Goal: Task Accomplishment & Management: Manage account settings

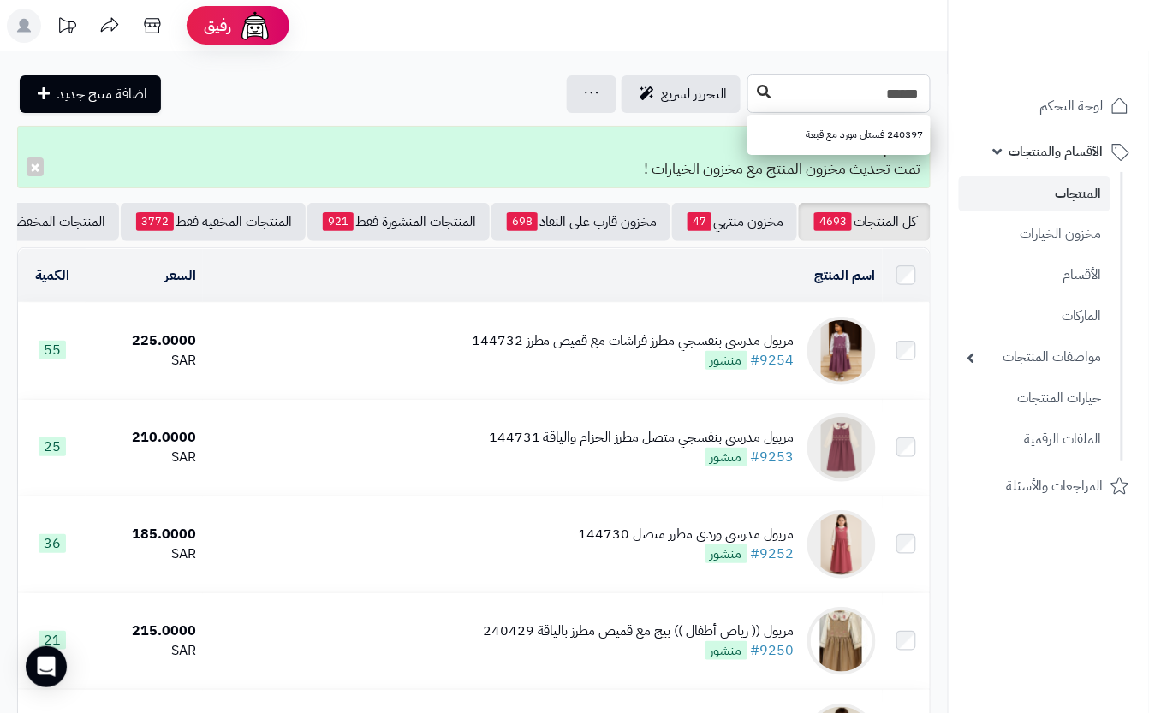
type input "******"
click at [757, 98] on icon at bounding box center [764, 92] width 14 height 14
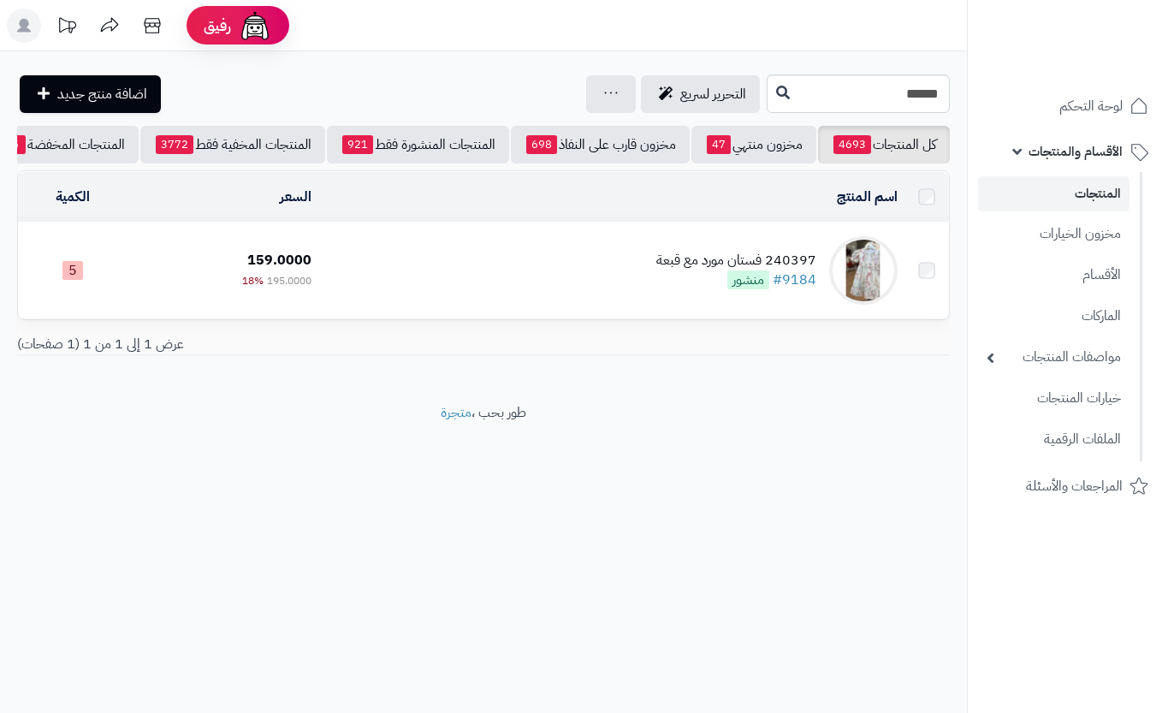
click at [673, 289] on div "240397 فستان مورد مع قبعة #9184 منشور" at bounding box center [736, 270] width 160 height 39
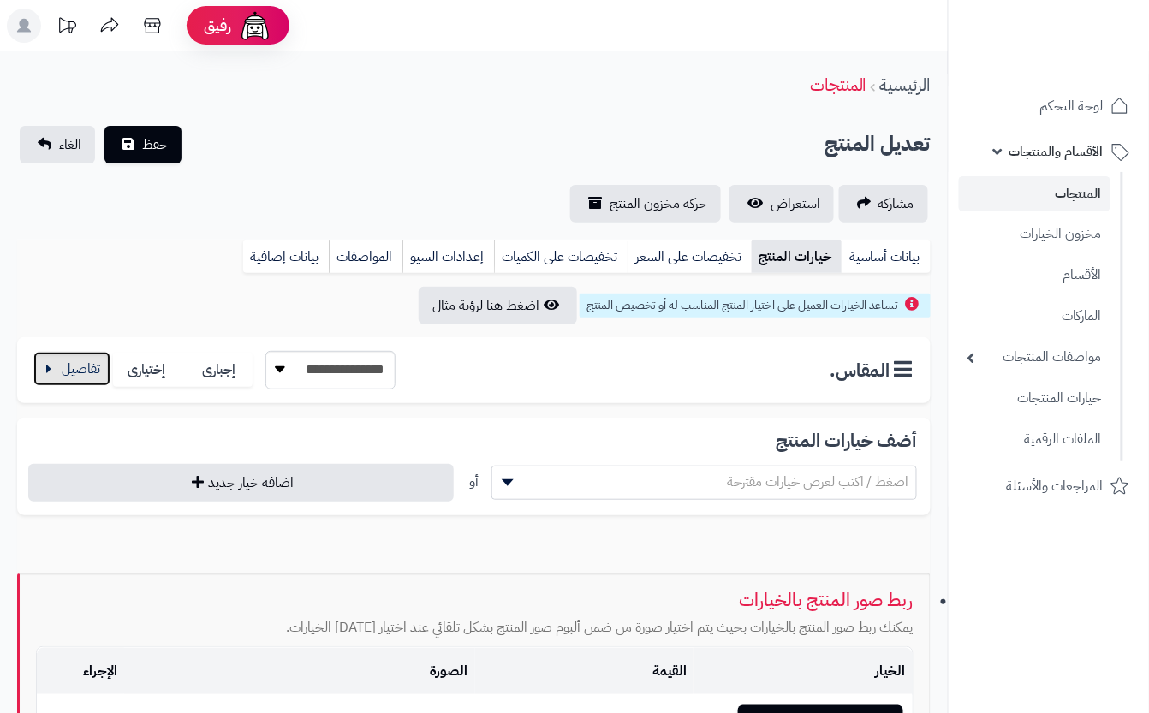
click at [74, 375] on button "button" at bounding box center [71, 369] width 77 height 34
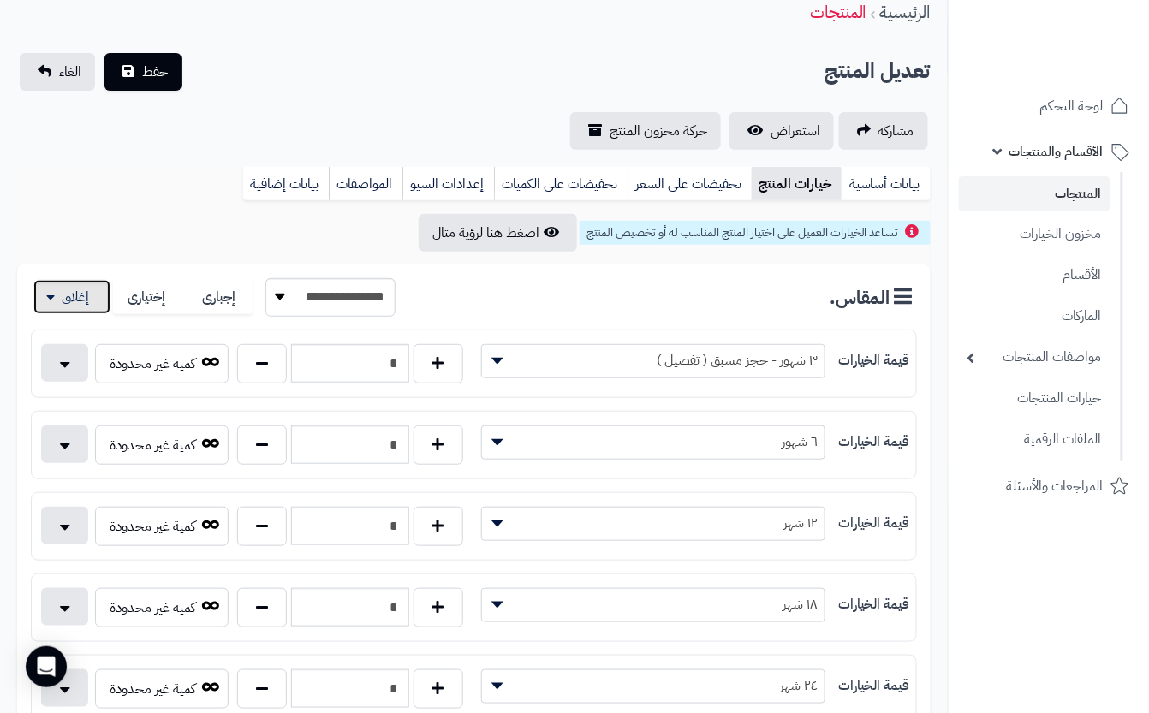
scroll to position [114, 0]
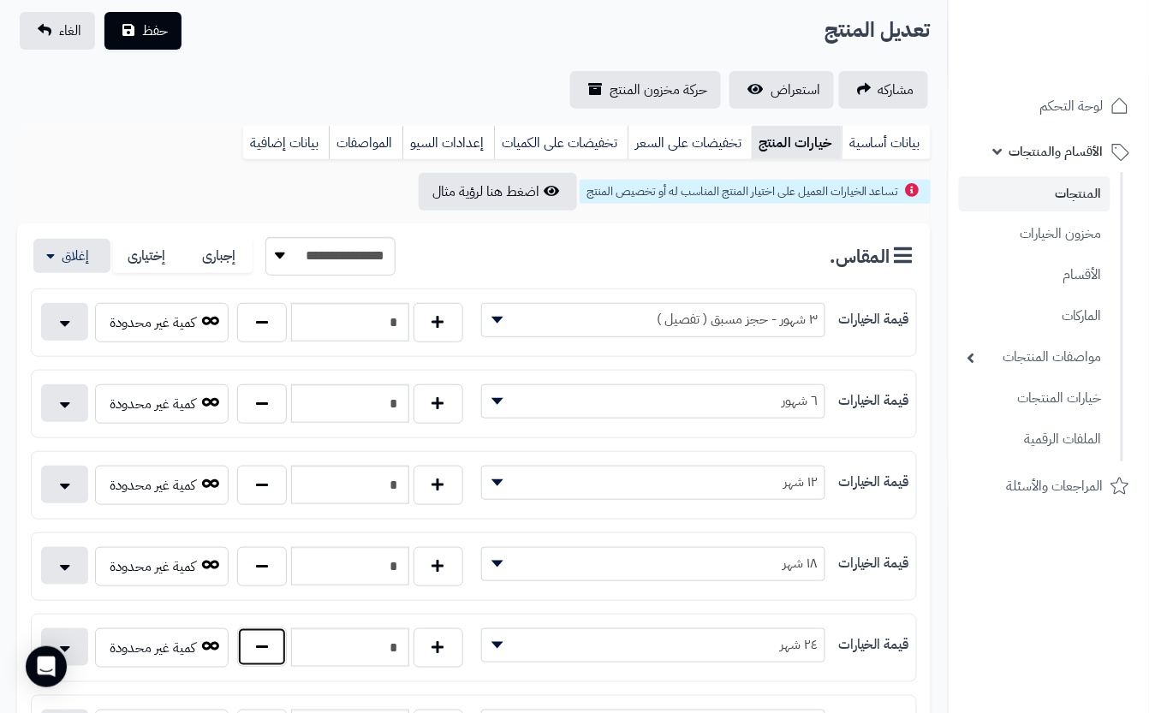
click at [282, 664] on button "button" at bounding box center [262, 646] width 50 height 39
type input "*"
drag, startPoint x: 343, startPoint y: 83, endPoint x: 320, endPoint y: 80, distance: 23.4
click at [341, 82] on div "مشاركه استعراض حركة مخزون المنتج" at bounding box center [473, 90] width 913 height 38
click at [157, 41] on button "حفظ" at bounding box center [142, 30] width 77 height 38
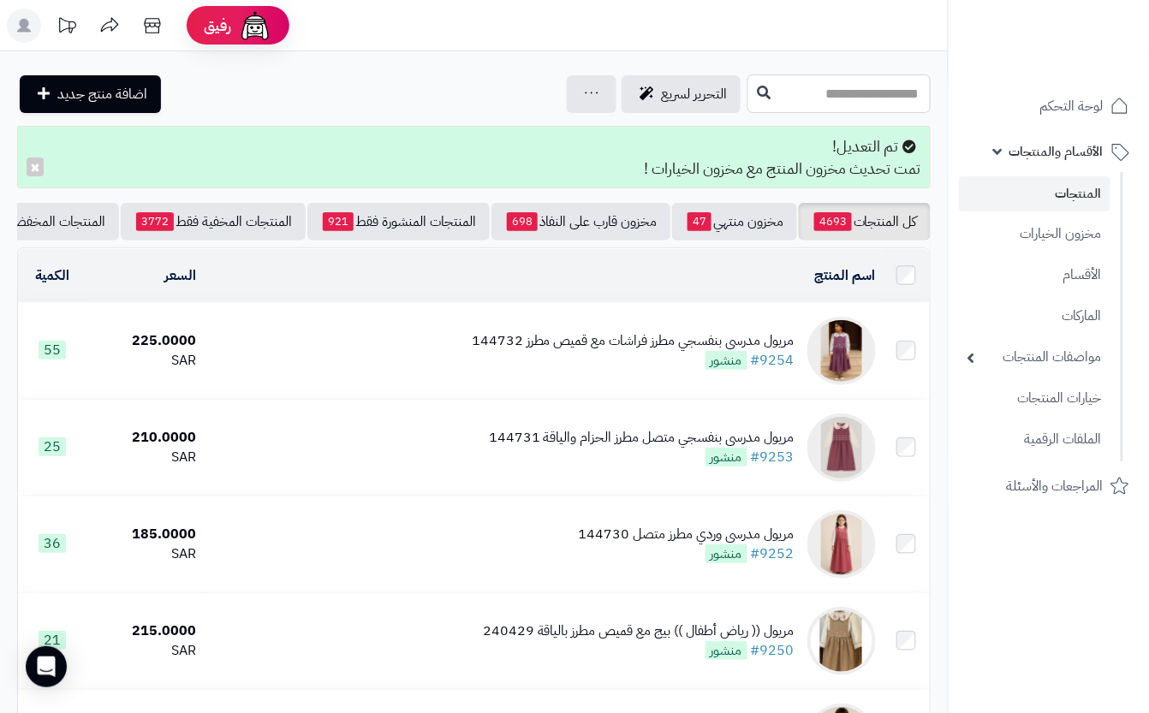
click at [843, 80] on input "text" at bounding box center [838, 93] width 183 height 39
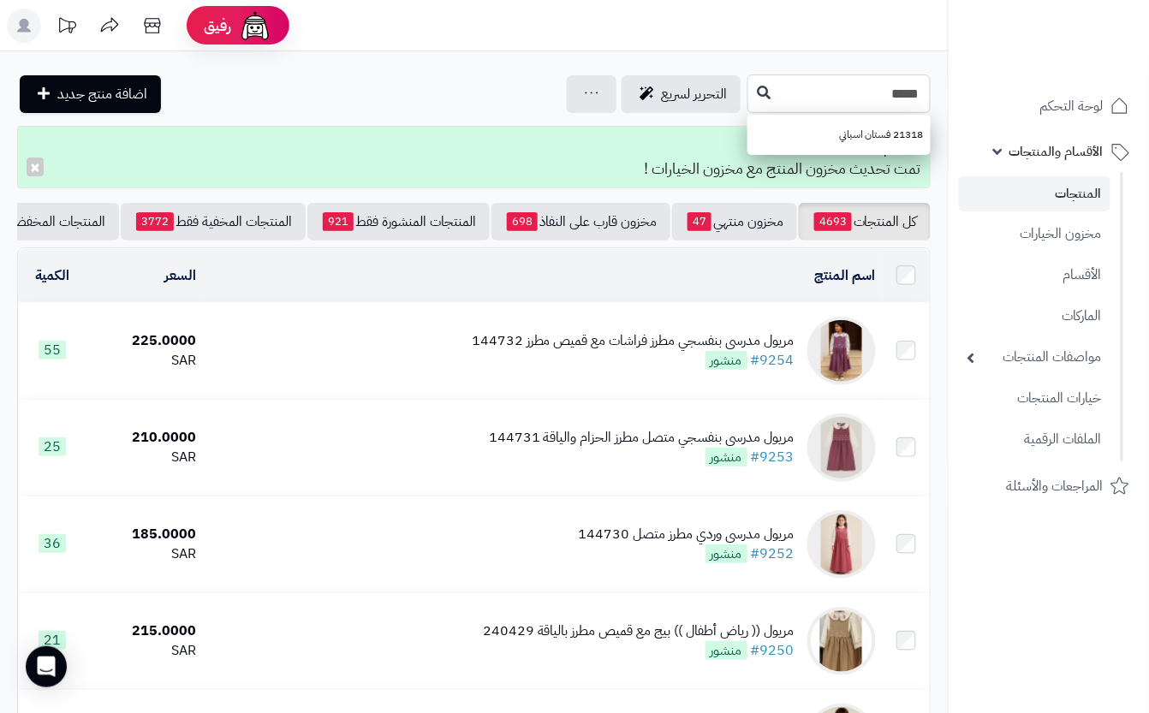
click at [747, 91] on input "*****" at bounding box center [838, 93] width 183 height 39
type input "*****"
click at [757, 93] on icon at bounding box center [764, 92] width 14 height 14
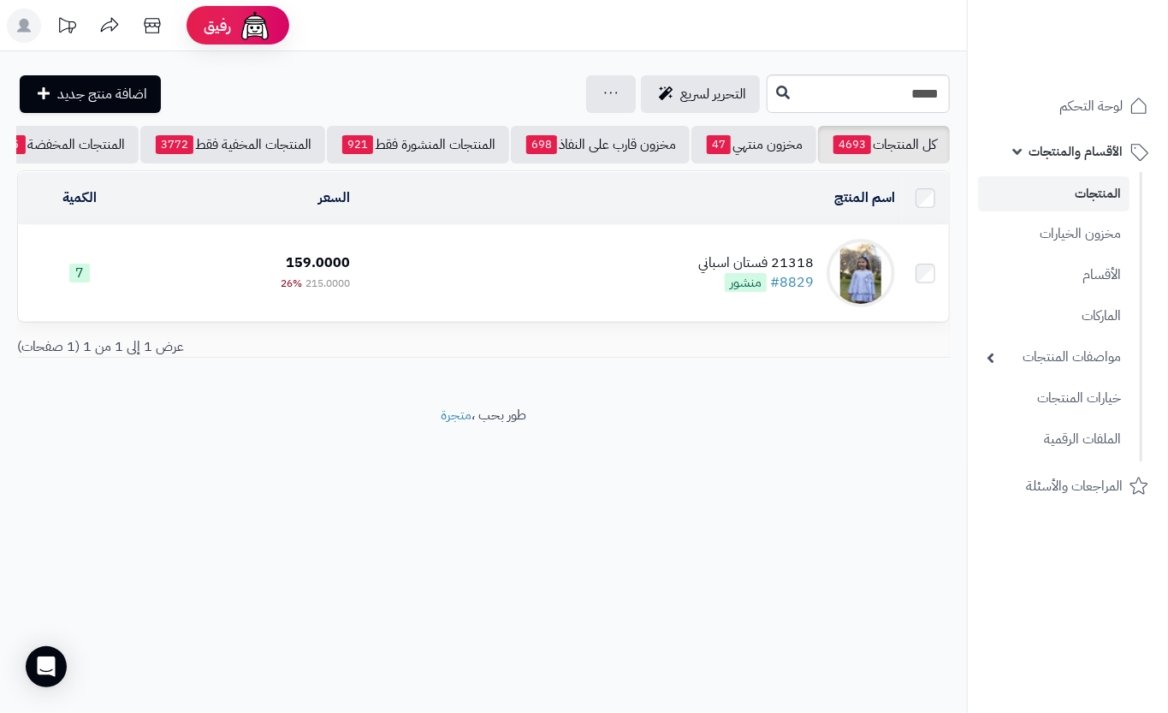
click at [473, 288] on td "21318 فستان اسباني #8829 منشور" at bounding box center [629, 273] width 545 height 96
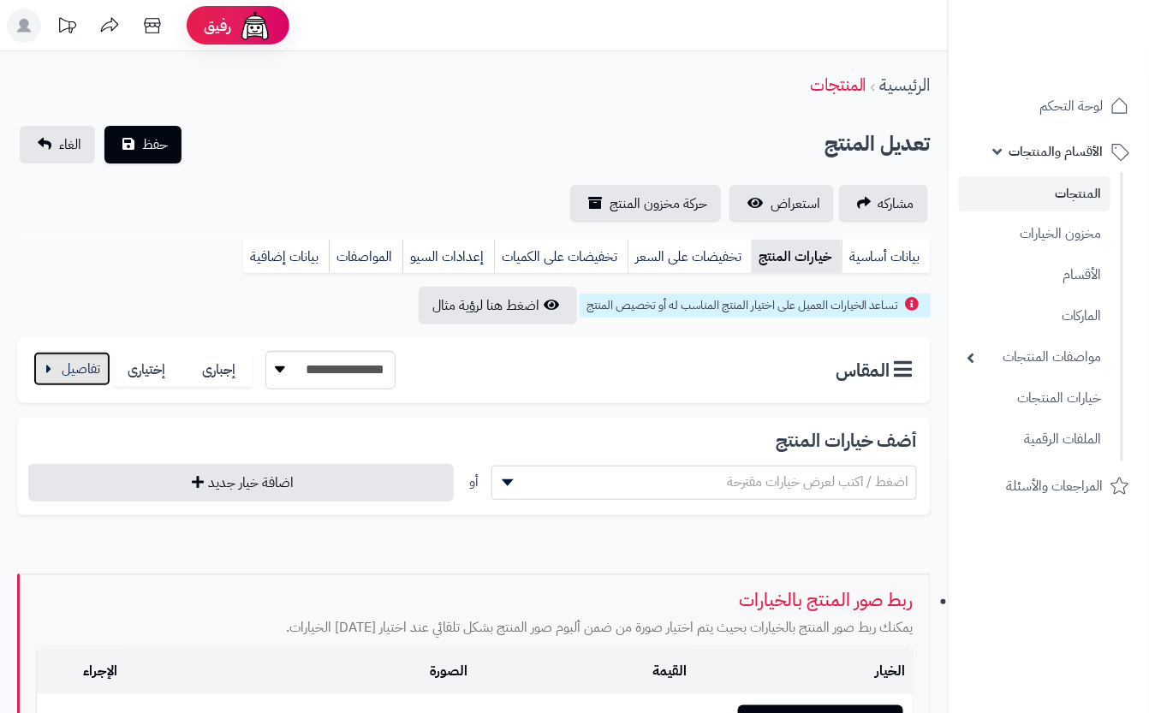
click at [96, 366] on button "button" at bounding box center [71, 369] width 77 height 34
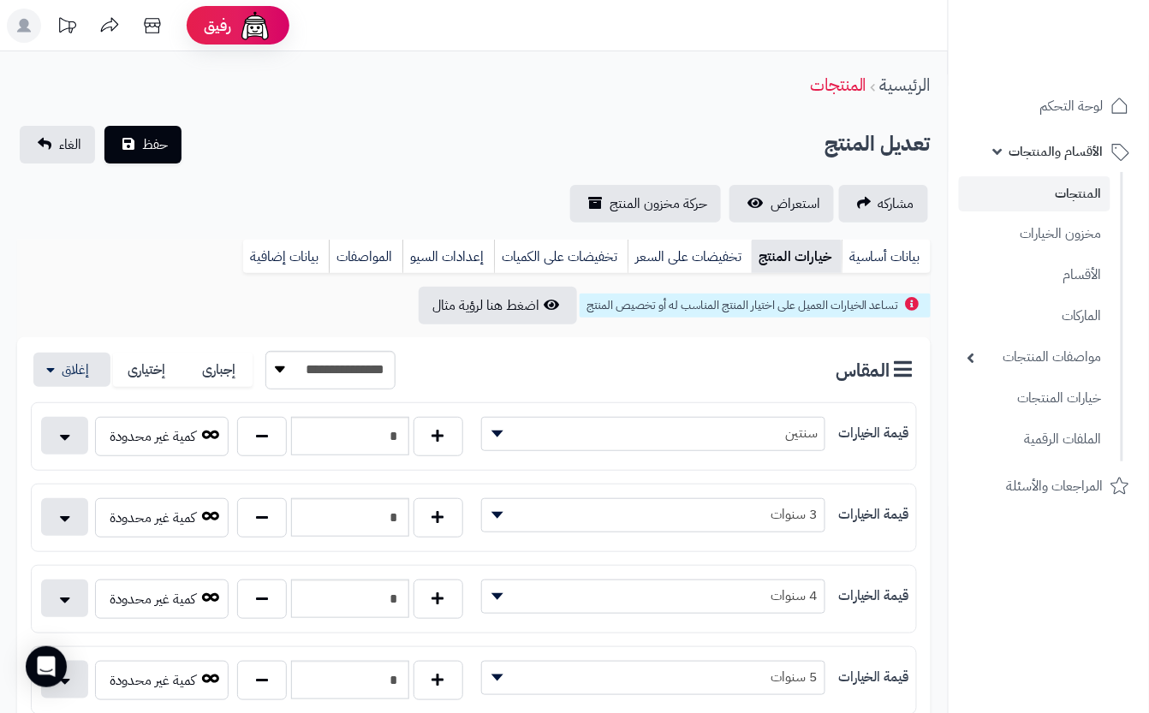
scroll to position [228, 0]
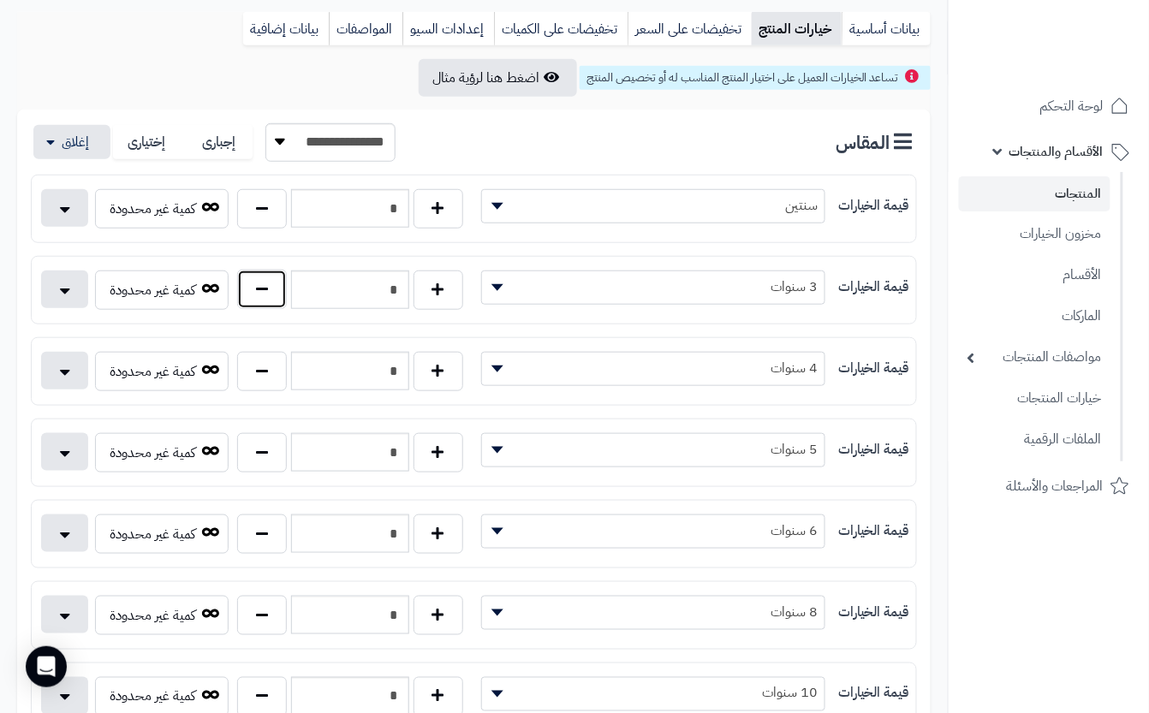
click at [250, 293] on button "button" at bounding box center [262, 289] width 50 height 39
type input "*"
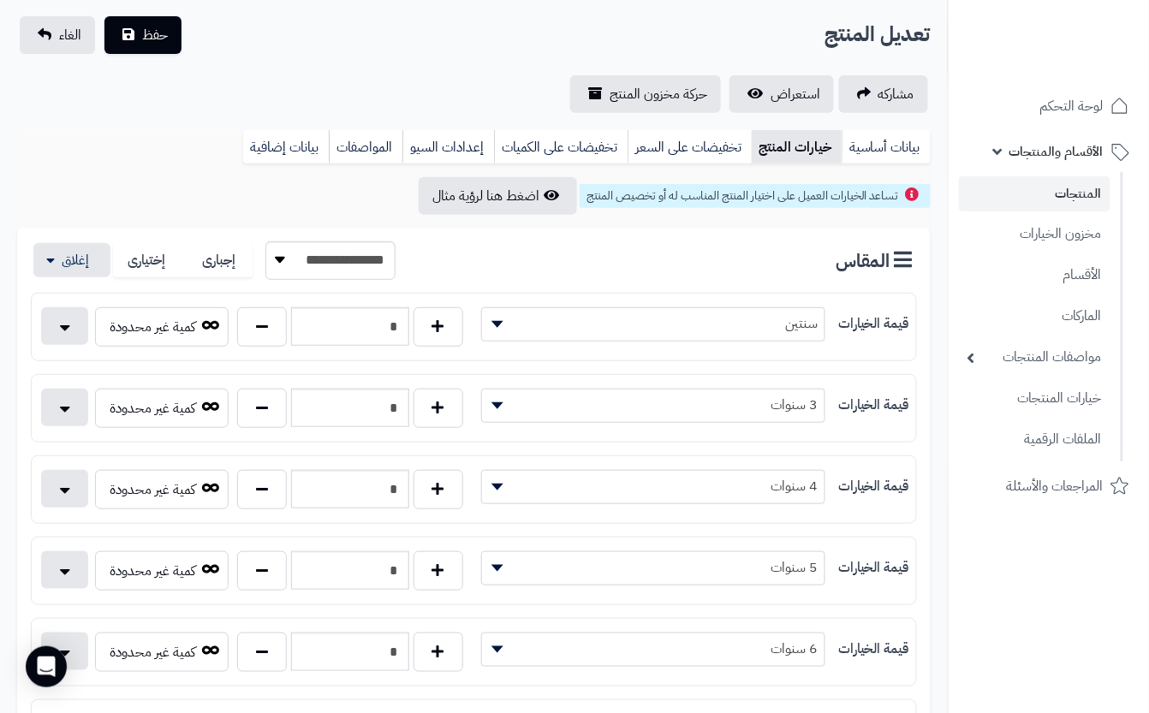
scroll to position [0, 0]
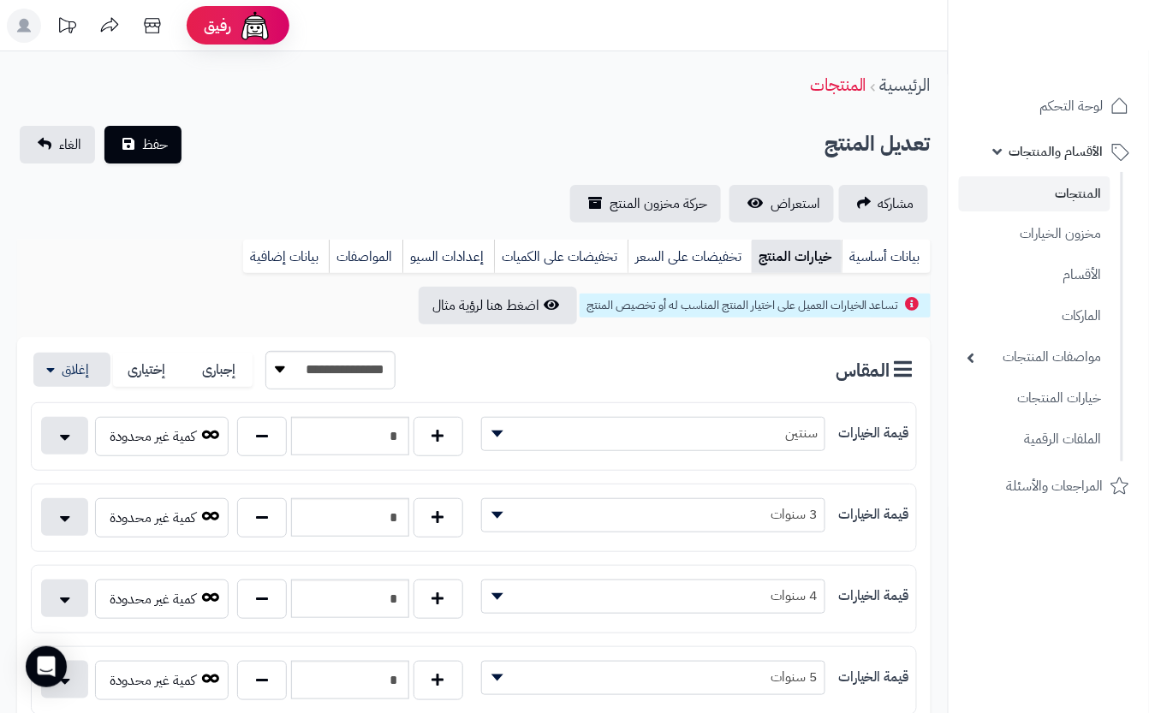
click at [301, 182] on div "**********" at bounding box center [473, 174] width 947 height 97
click at [161, 134] on span "حفظ" at bounding box center [155, 144] width 26 height 21
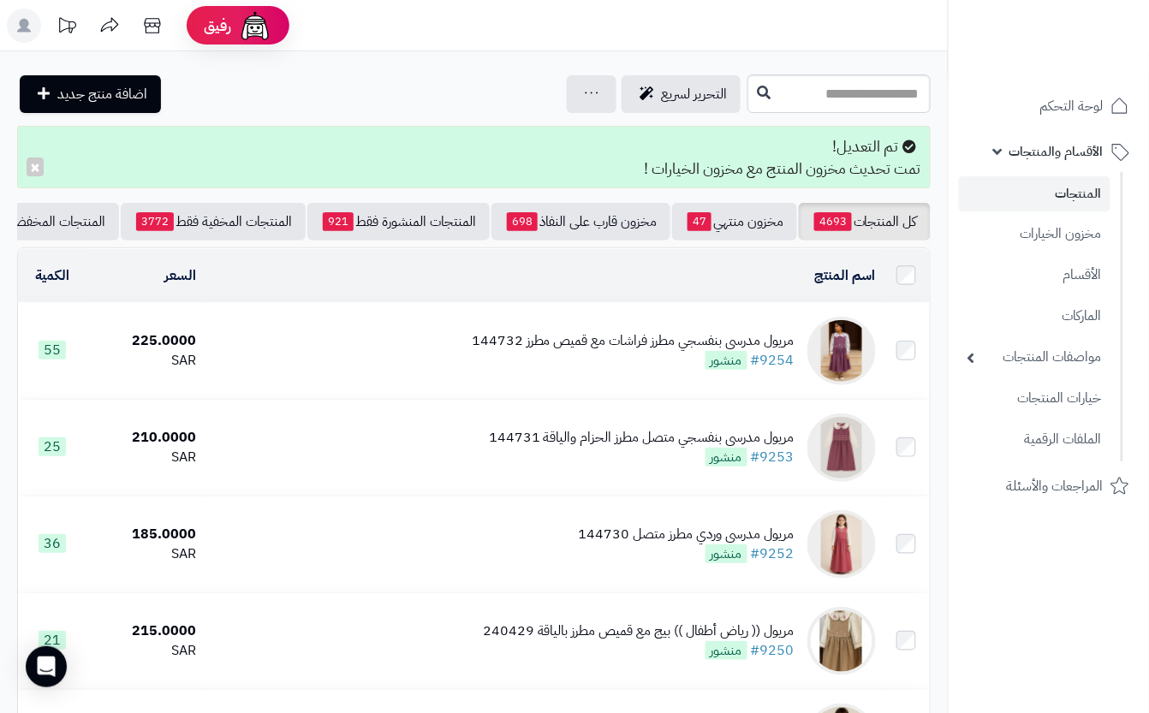
drag, startPoint x: 808, startPoint y: 67, endPoint x: 816, endPoint y: 84, distance: 18.8
drag, startPoint x: 816, startPoint y: 94, endPoint x: 813, endPoint y: 106, distance: 12.3
click at [816, 96] on input "text" at bounding box center [838, 93] width 183 height 39
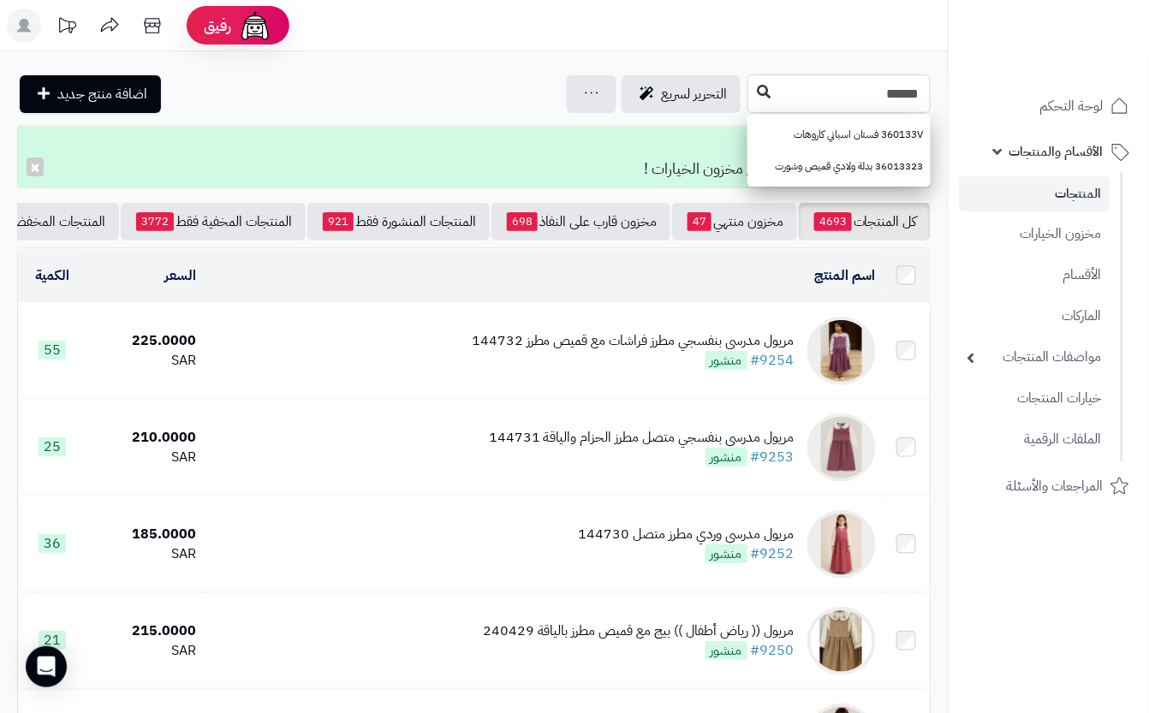
type input "******"
click at [757, 96] on icon at bounding box center [764, 92] width 14 height 14
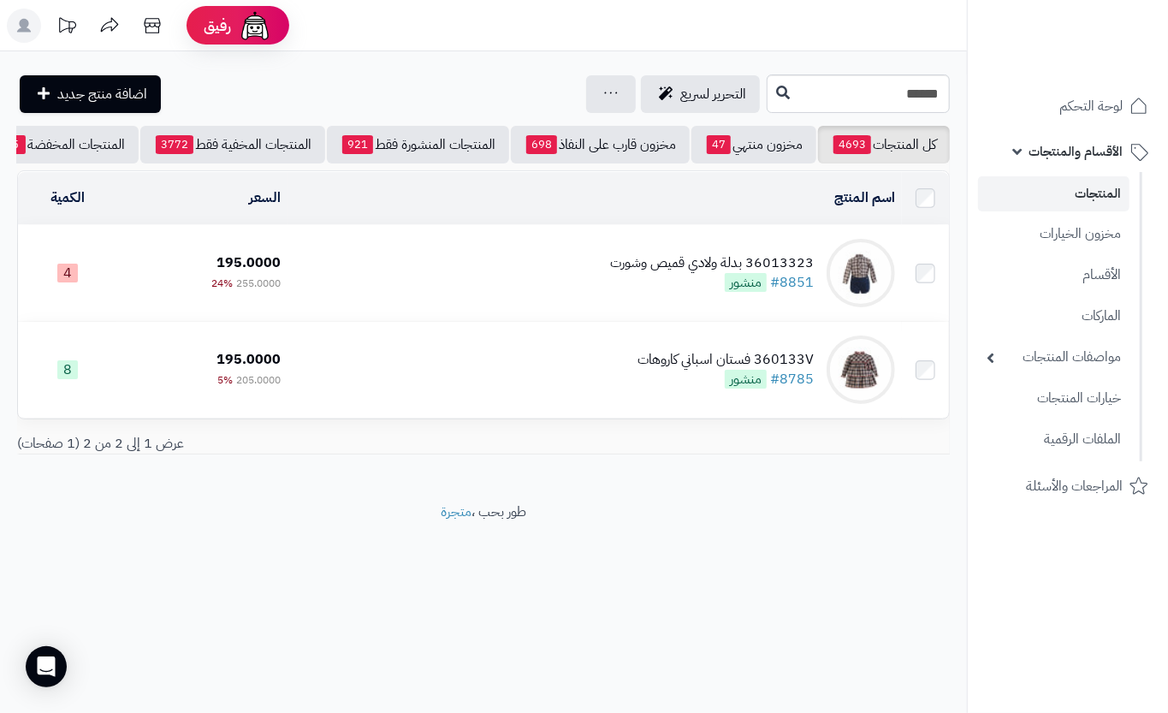
click at [474, 292] on td "36013323 بدلة ولادي قميص وشورت #8851 منشور" at bounding box center [595, 273] width 615 height 96
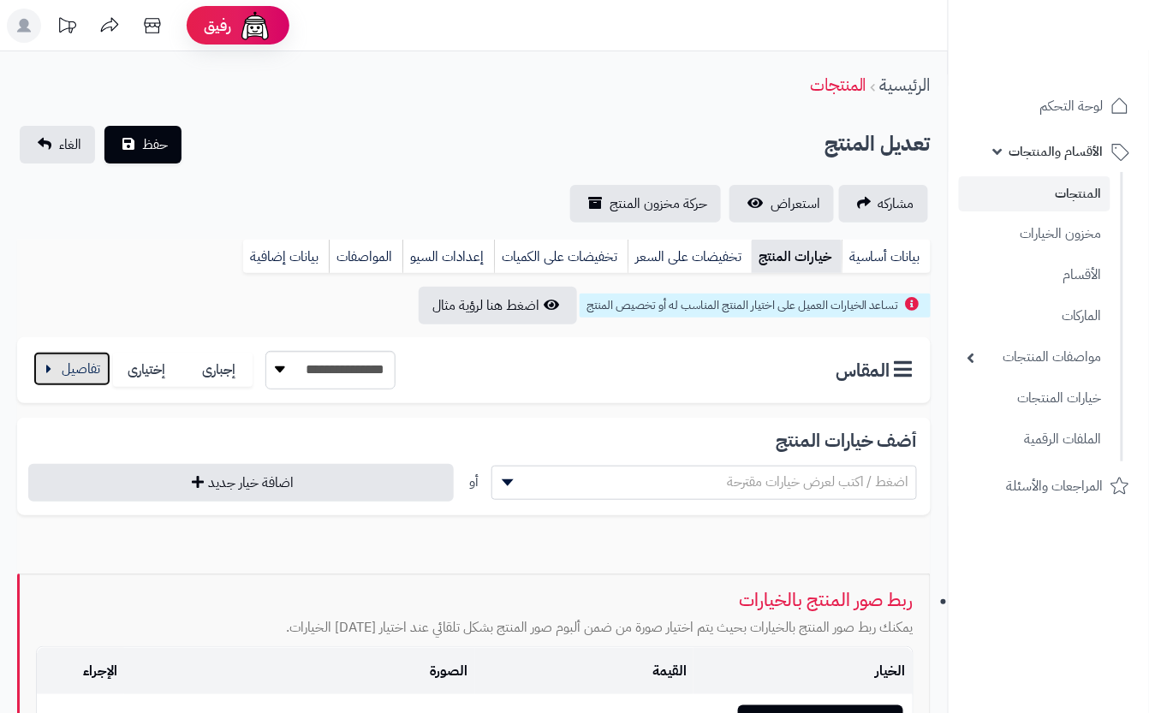
click at [66, 374] on button "button" at bounding box center [71, 369] width 77 height 34
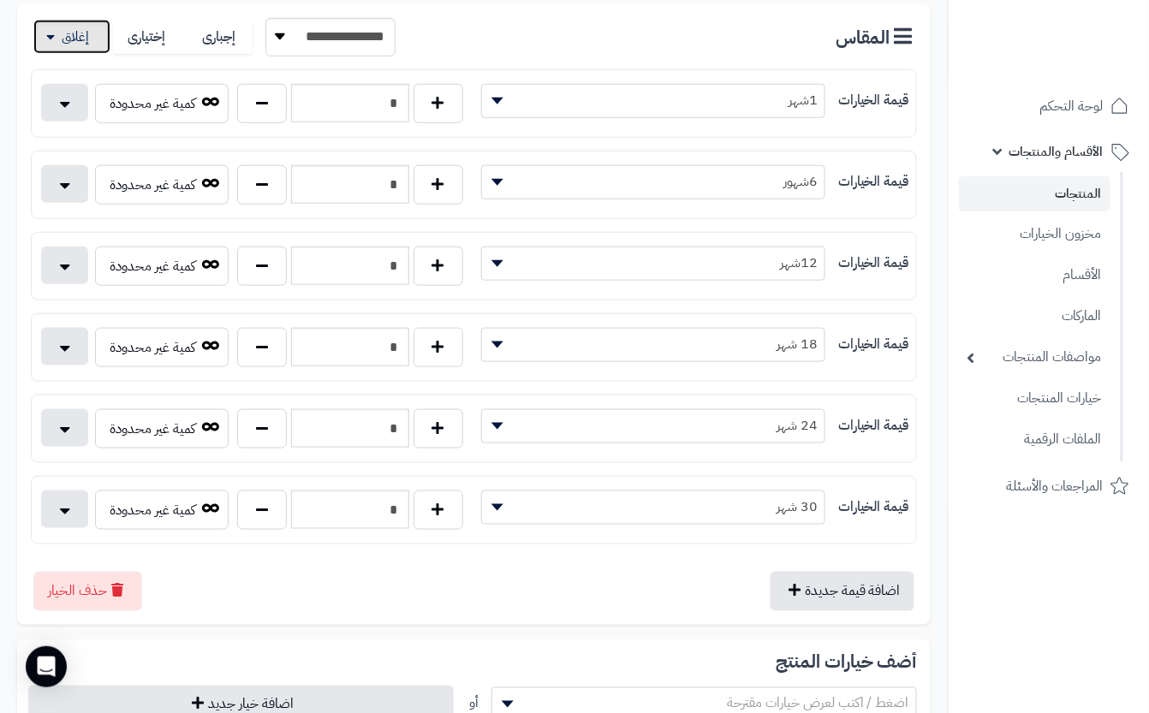
scroll to position [342, 0]
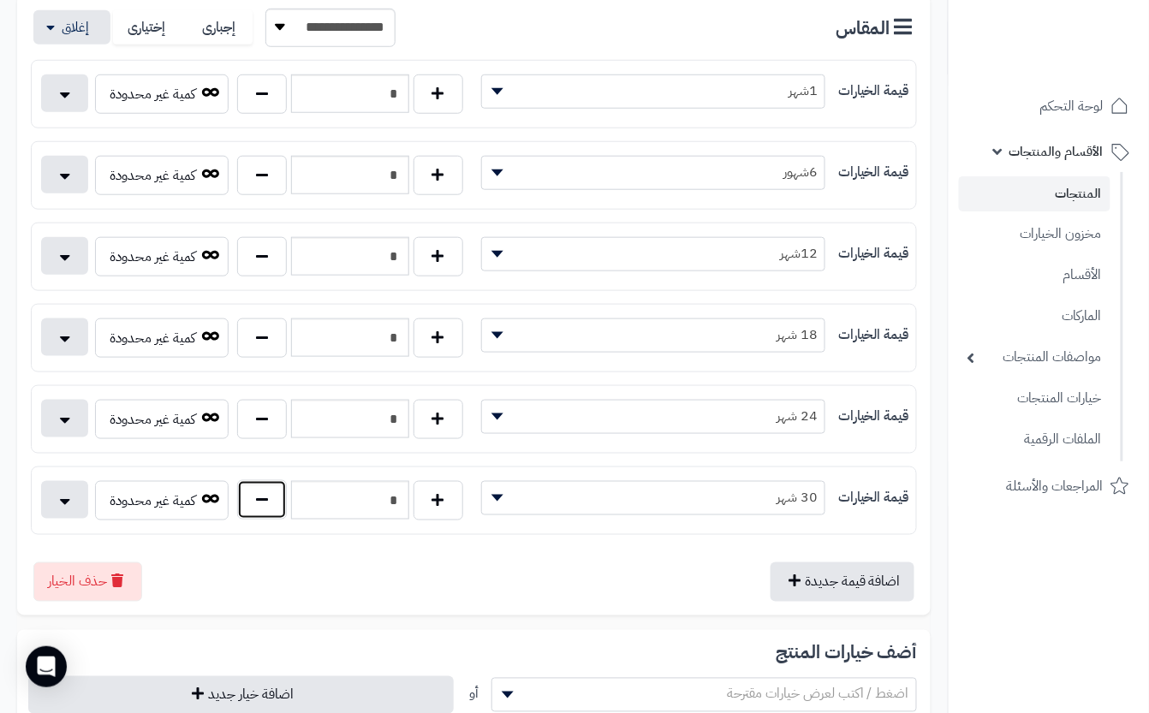
click at [261, 497] on button "button" at bounding box center [262, 499] width 50 height 39
type input "*"
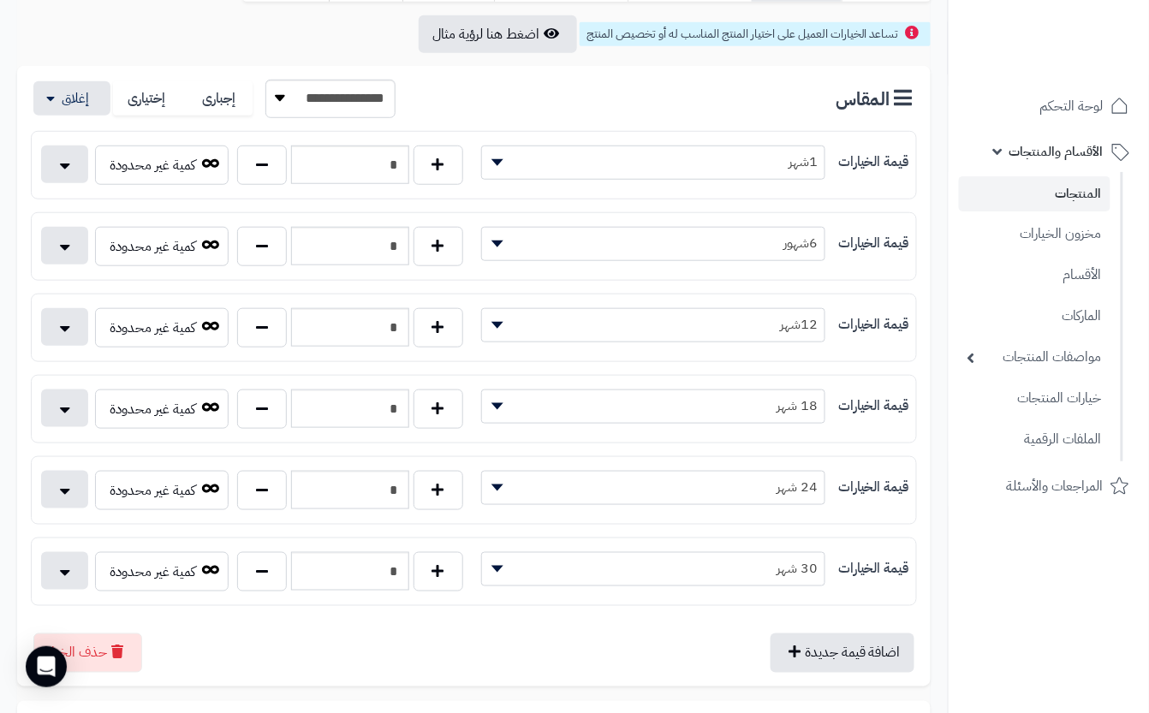
scroll to position [0, 0]
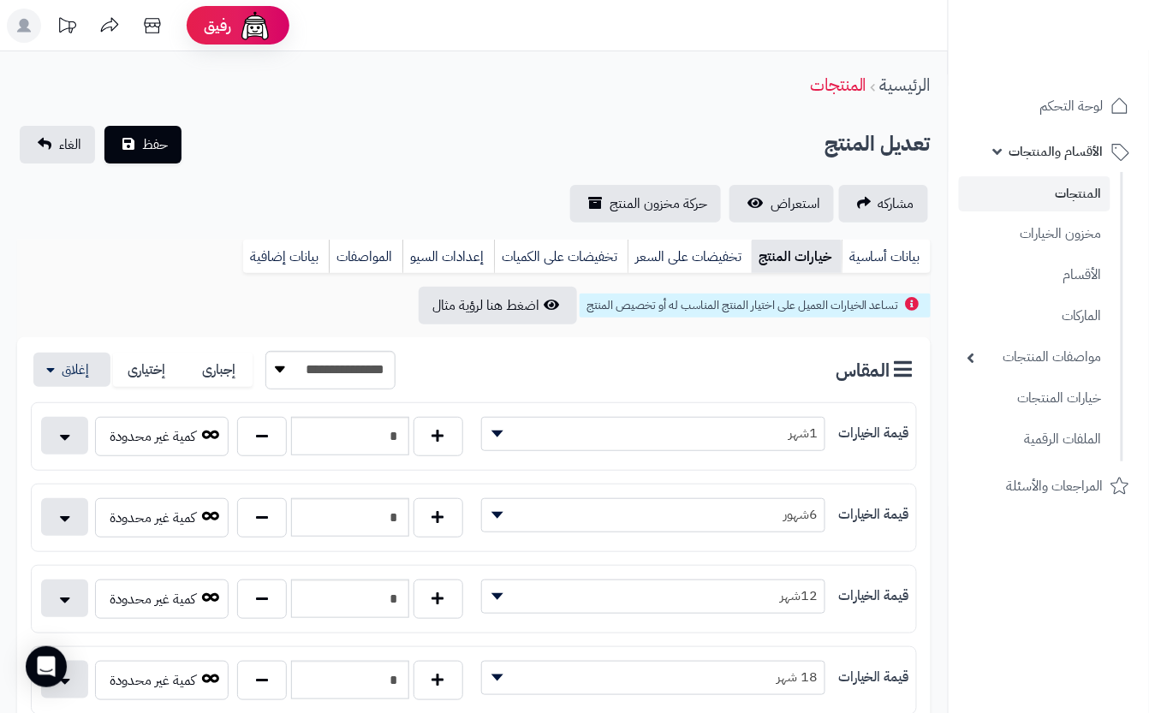
click at [422, 137] on div "تعديل المنتج حفظ الغاء" at bounding box center [473, 145] width 913 height 38
click at [155, 145] on span "حفظ" at bounding box center [155, 144] width 26 height 21
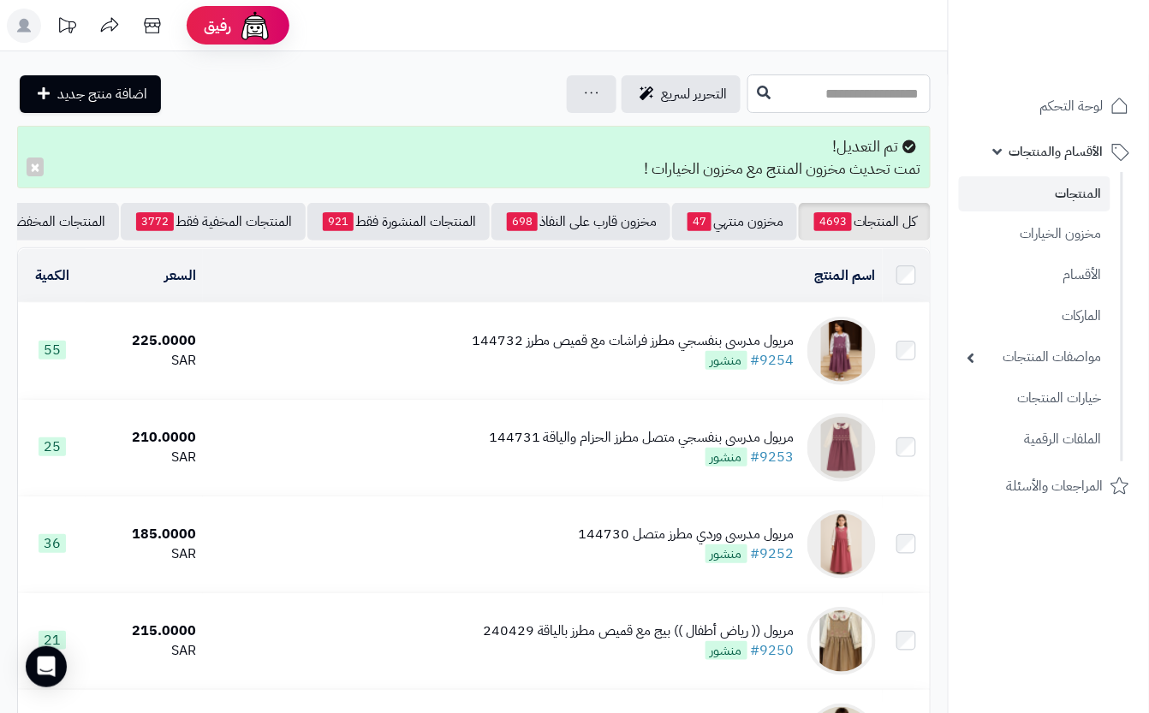
click at [758, 106] on input "text" at bounding box center [838, 93] width 183 height 39
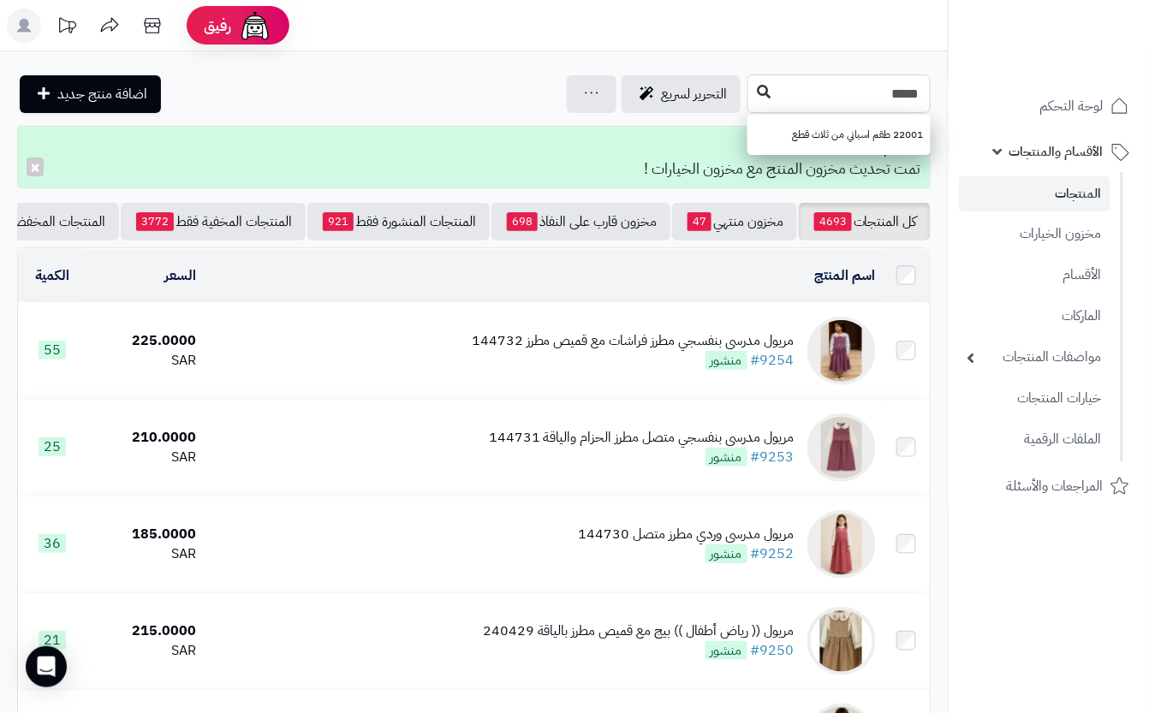
type input "*****"
click at [751, 94] on button at bounding box center [764, 92] width 26 height 33
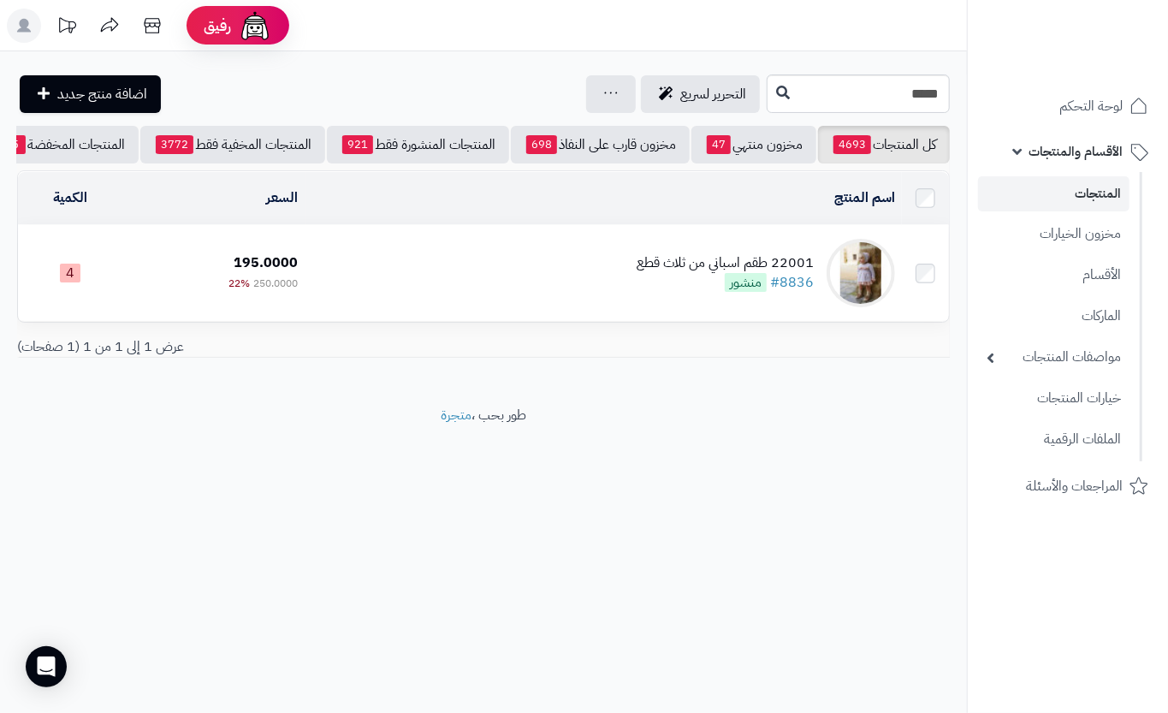
click at [688, 293] on div "22001 طقم اسباني من ثلاث قطع #8836 منشور" at bounding box center [725, 272] width 177 height 39
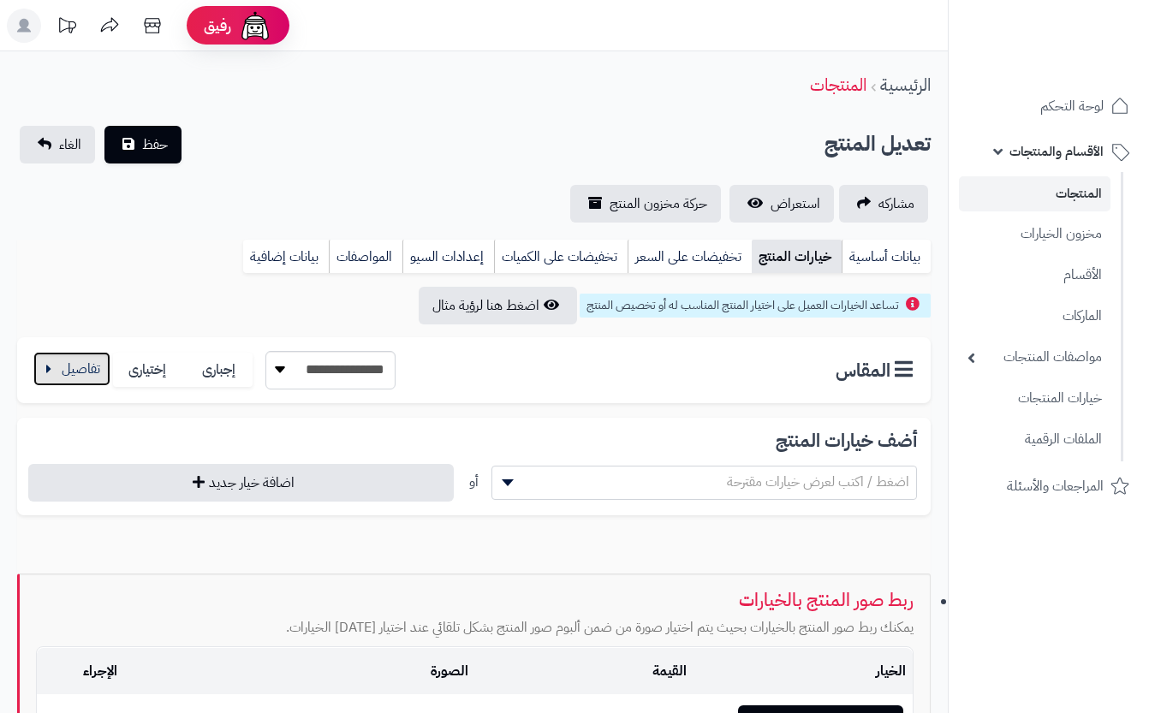
click at [74, 370] on button "button" at bounding box center [71, 369] width 77 height 34
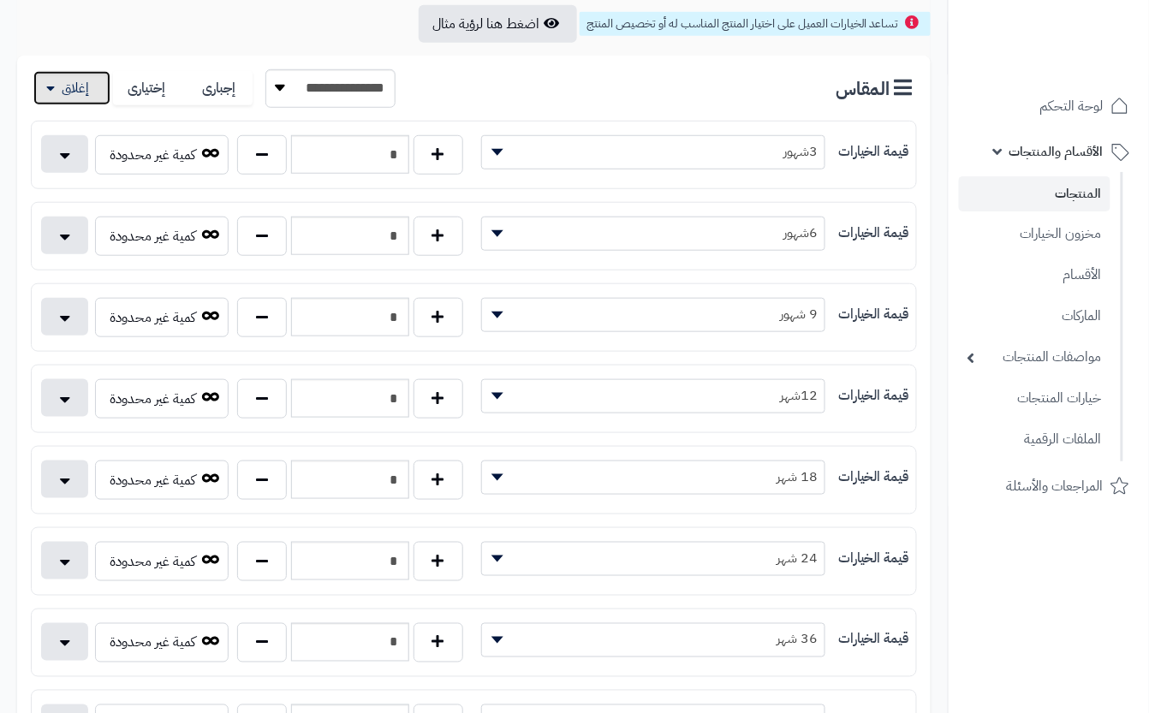
scroll to position [342, 0]
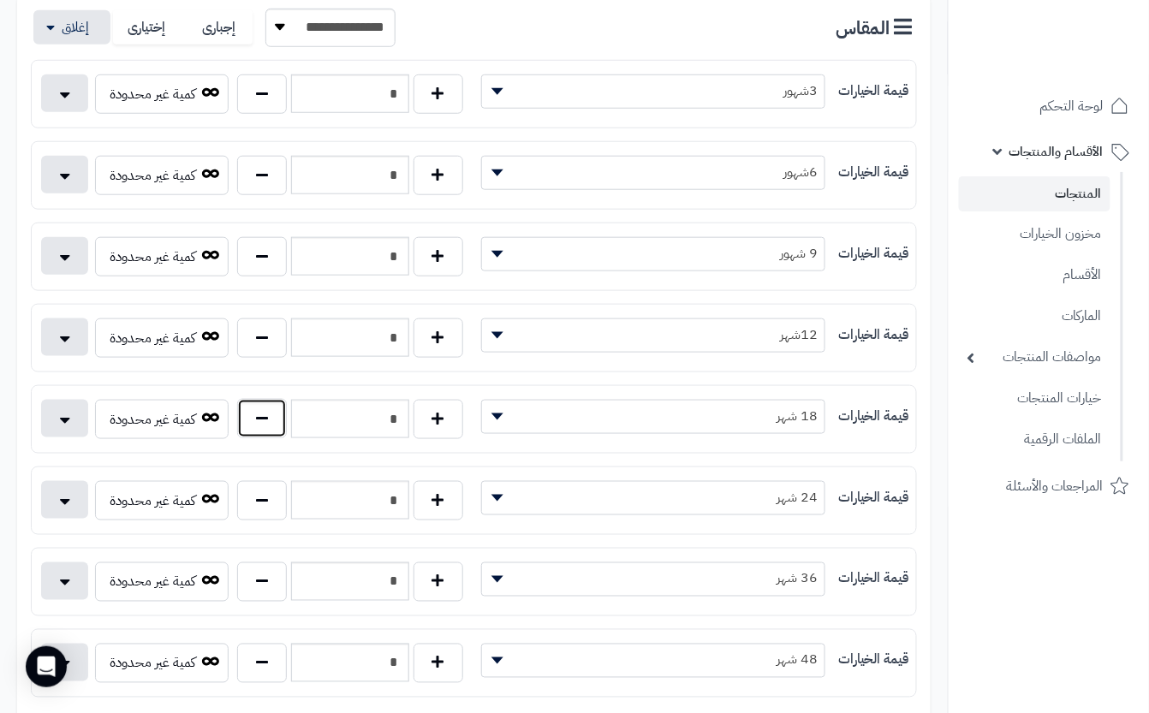
click at [282, 438] on button "button" at bounding box center [262, 418] width 50 height 39
type input "*"
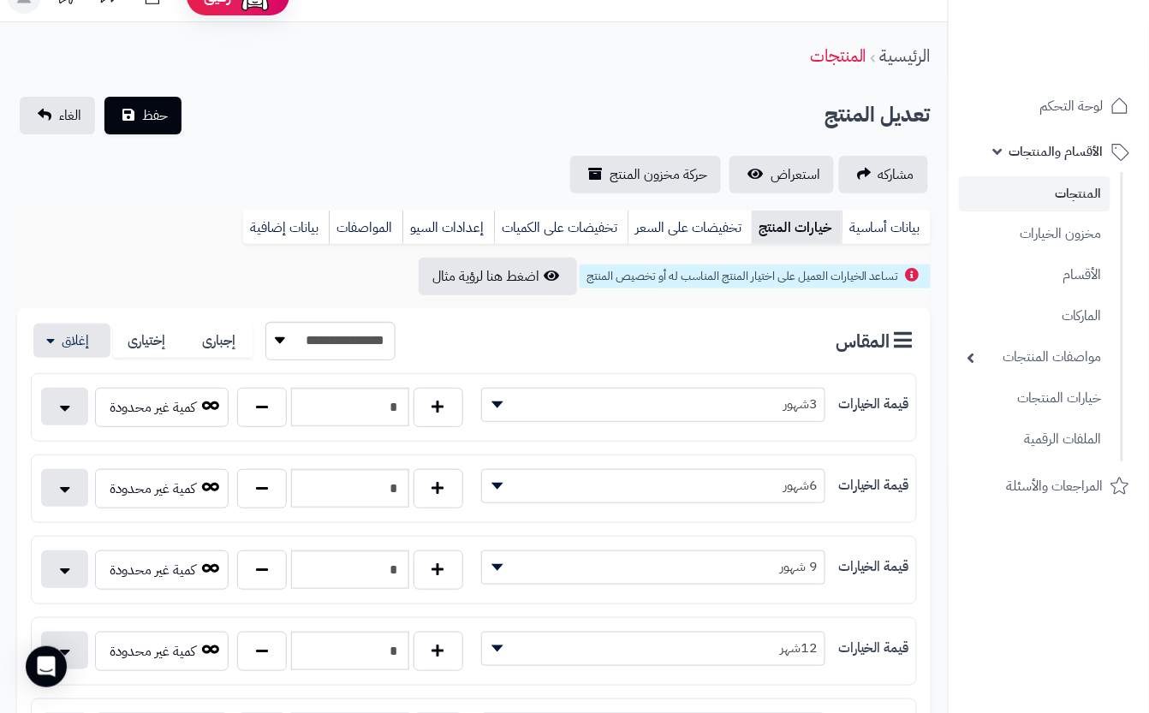
scroll to position [0, 0]
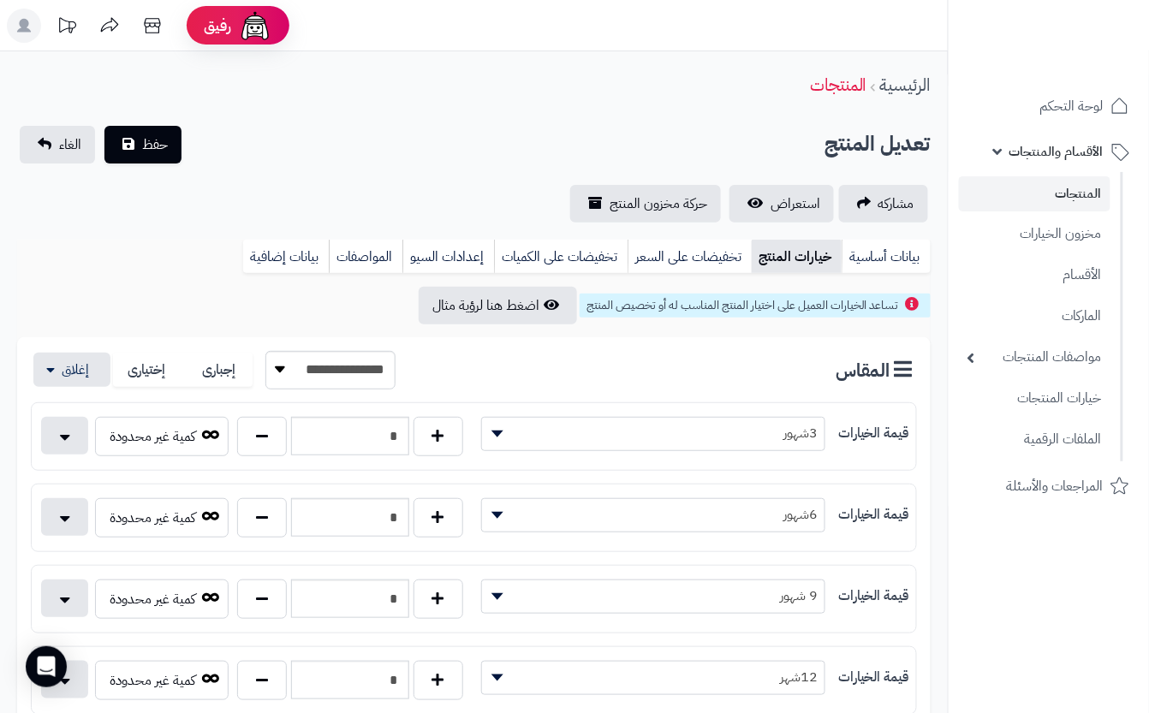
click at [347, 139] on div "تعديل المنتج حفظ الغاء" at bounding box center [473, 145] width 913 height 38
click at [157, 157] on button "حفظ" at bounding box center [142, 144] width 77 height 38
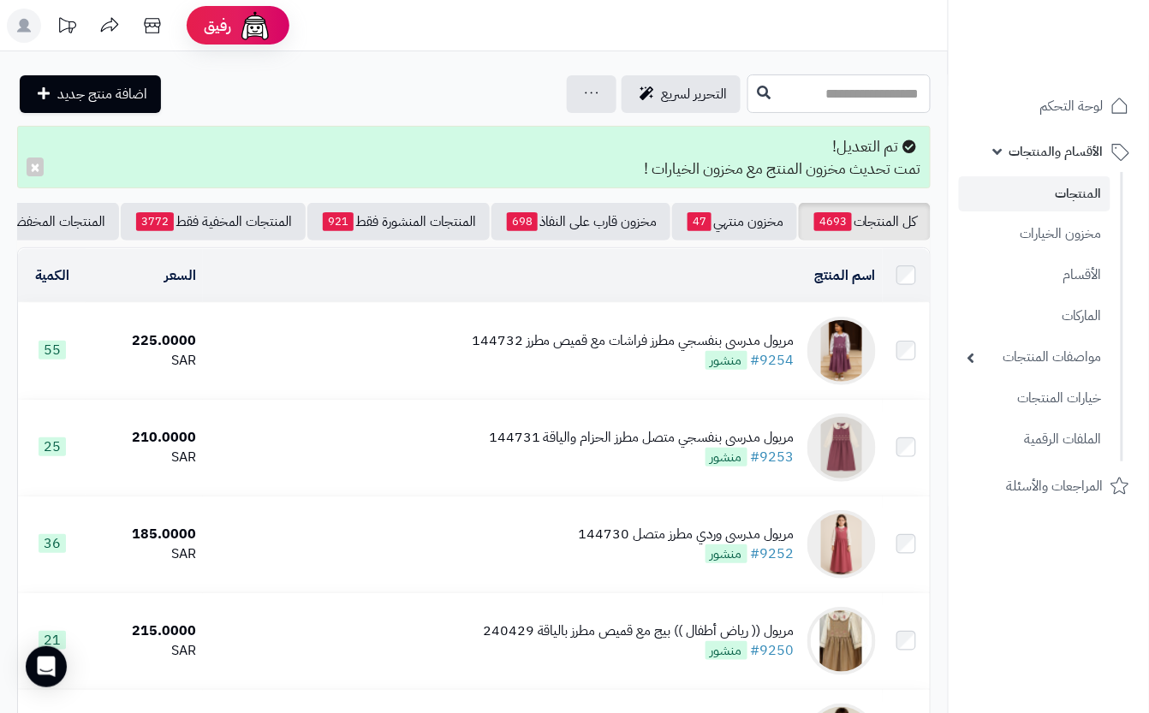
click at [769, 96] on input "text" at bounding box center [838, 93] width 183 height 39
